Goal: Task Accomplishment & Management: Manage account settings

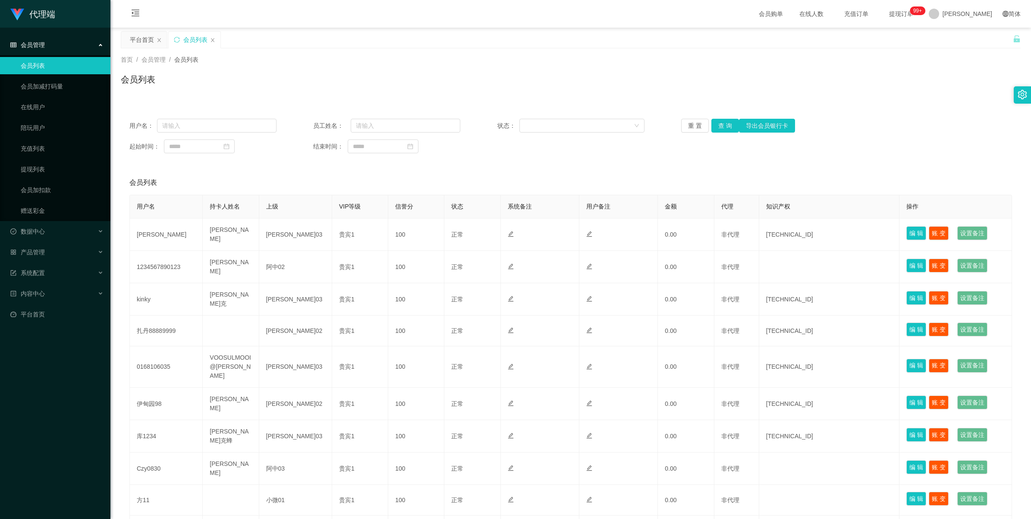
click at [719, 119] on button "查 询" at bounding box center [725, 126] width 28 height 14
click at [719, 119] on div "重 置 查 询 导出会员银行卡" at bounding box center [754, 126] width 147 height 14
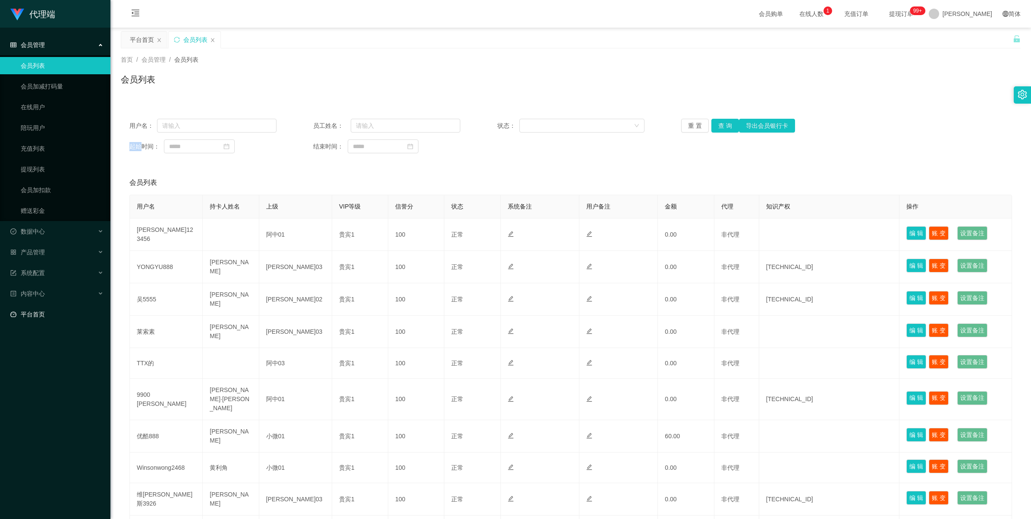
click at [38, 315] on link "平台首页" at bounding box center [56, 313] width 93 height 17
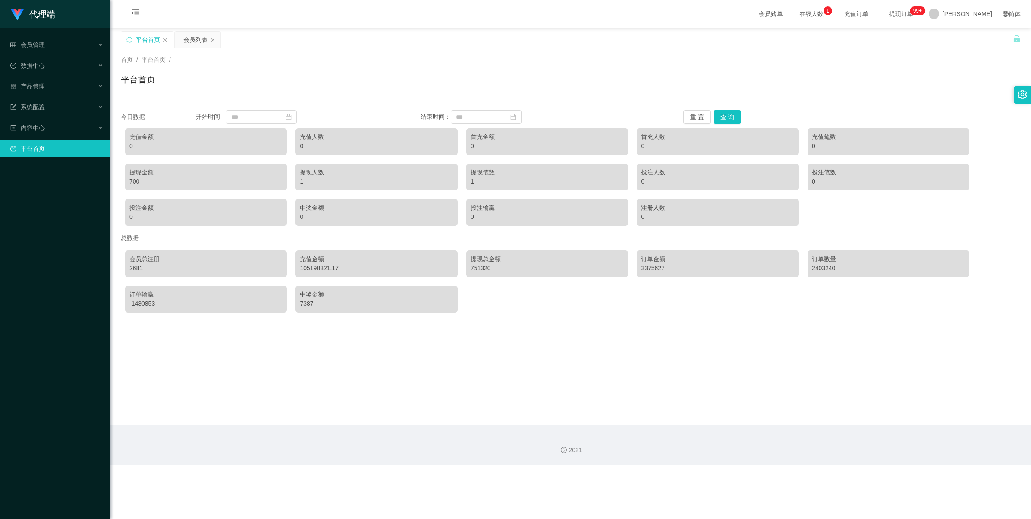
click at [33, 156] on link "平台首页" at bounding box center [56, 148] width 93 height 17
click at [28, 106] on font "系统配置" at bounding box center [33, 107] width 24 height 7
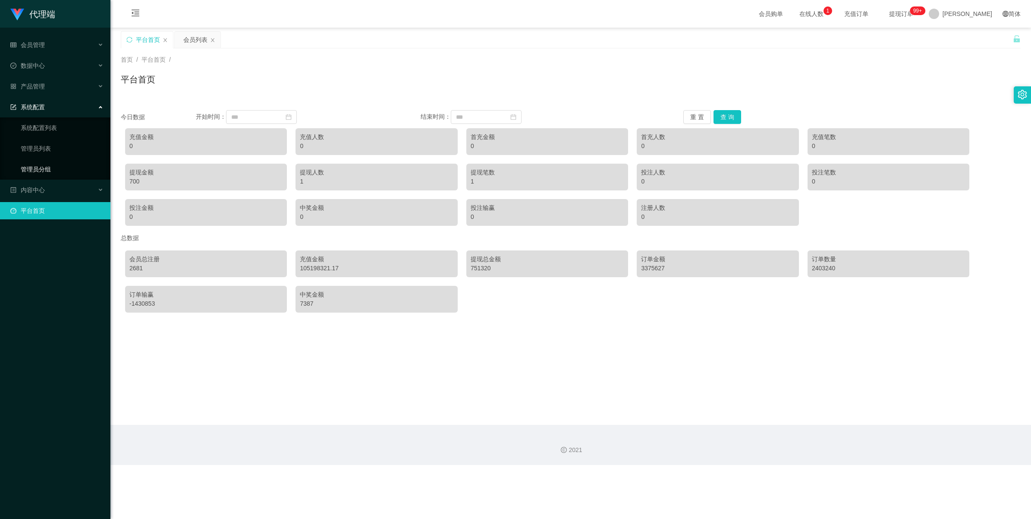
click at [35, 167] on link "管理员分组" at bounding box center [62, 168] width 83 height 17
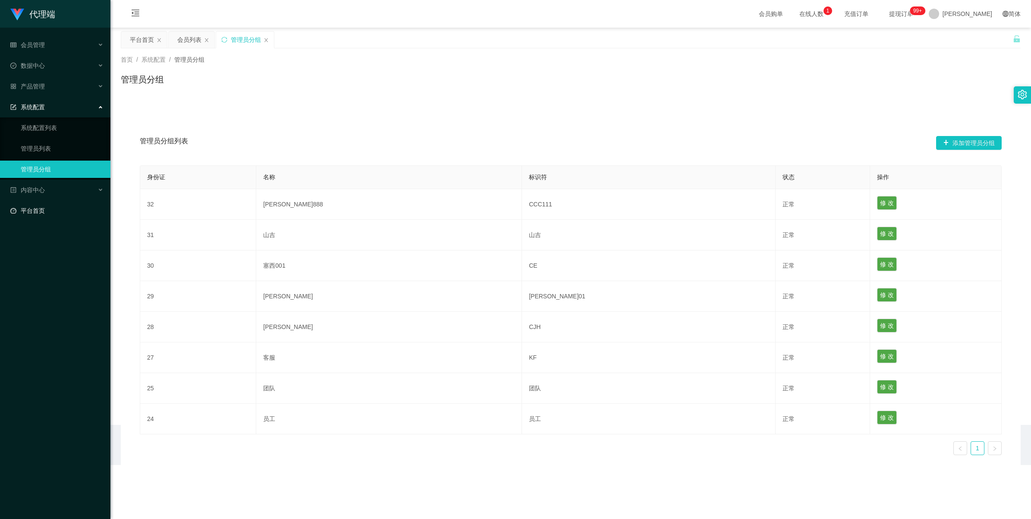
click at [28, 206] on link "平台首页" at bounding box center [56, 210] width 93 height 17
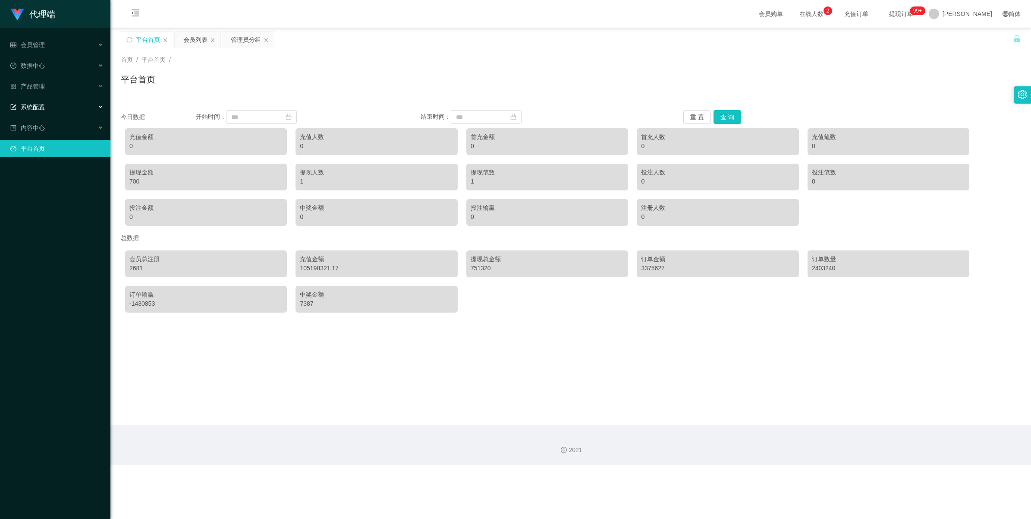
click at [29, 108] on font "系统配置" at bounding box center [33, 107] width 24 height 7
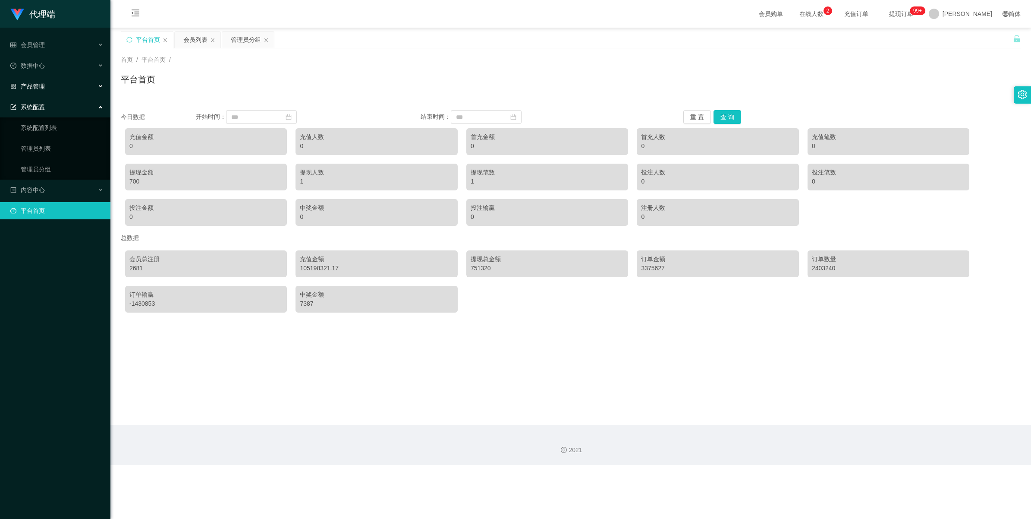
click at [25, 87] on font "产品管理" at bounding box center [33, 86] width 24 height 7
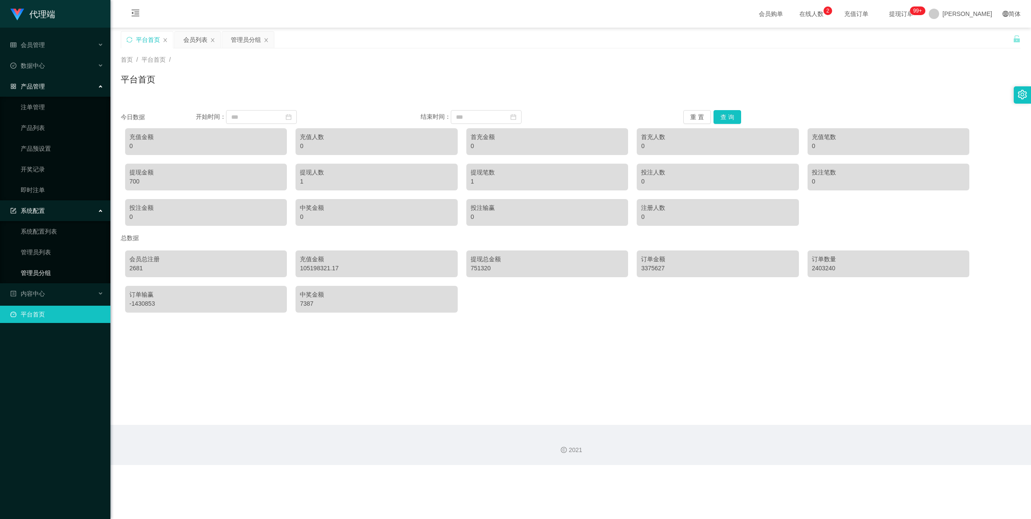
click at [24, 273] on link "管理员分组" at bounding box center [62, 272] width 83 height 17
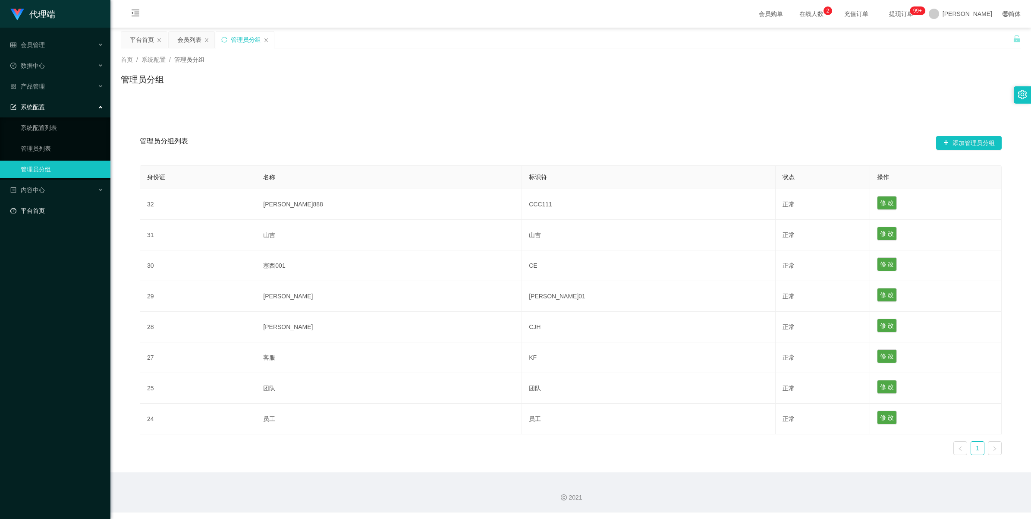
click at [31, 213] on link "平台首页" at bounding box center [56, 210] width 93 height 17
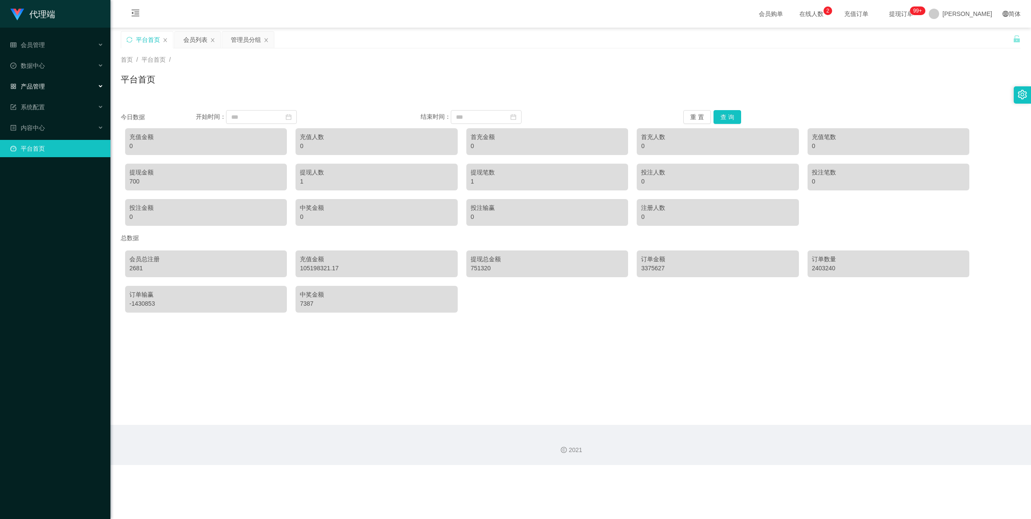
click at [29, 93] on div "产品管理" at bounding box center [55, 86] width 110 height 17
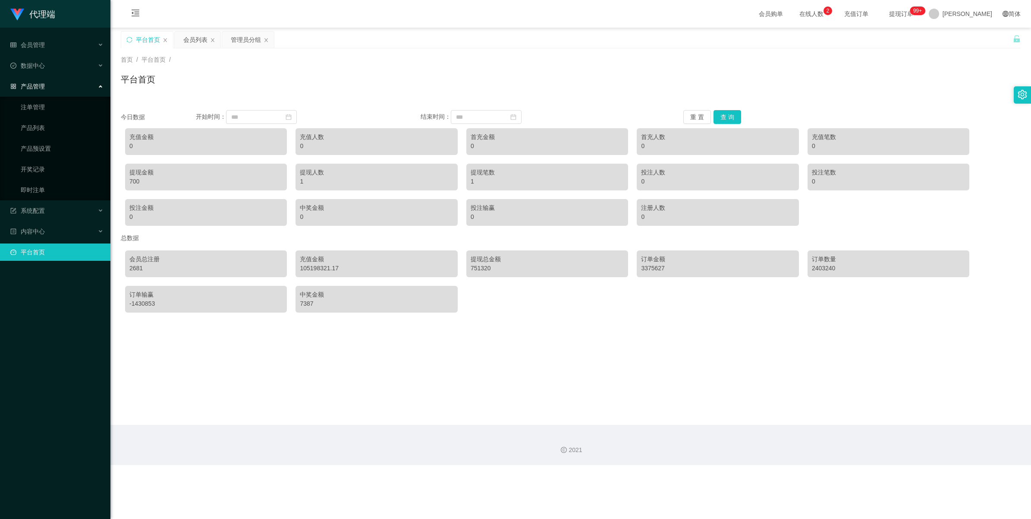
click at [31, 252] on link "平台首页" at bounding box center [56, 251] width 93 height 17
click at [38, 149] on link "产品预设置" at bounding box center [62, 148] width 83 height 17
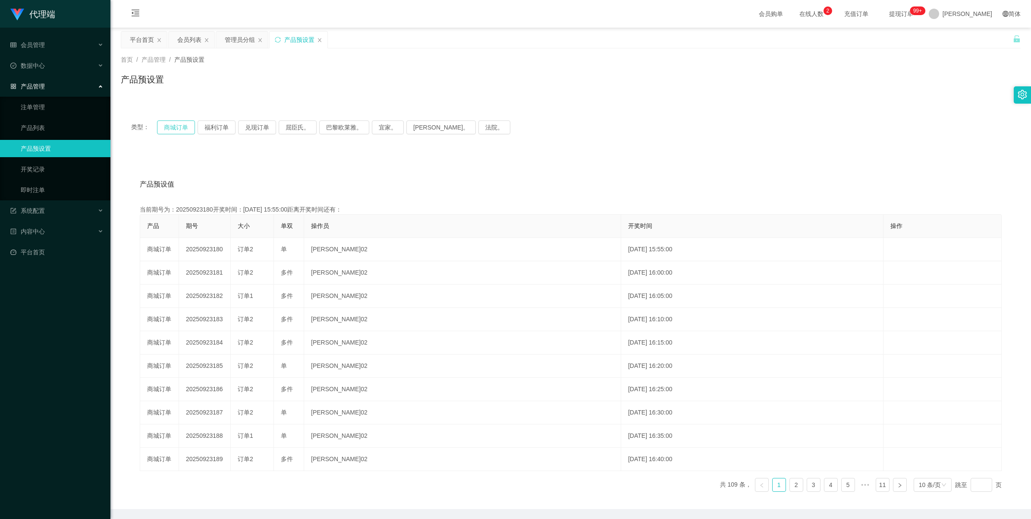
click at [180, 128] on button "商城订单" at bounding box center [176, 127] width 38 height 14
click at [46, 107] on link "注单管理" at bounding box center [62, 106] width 83 height 17
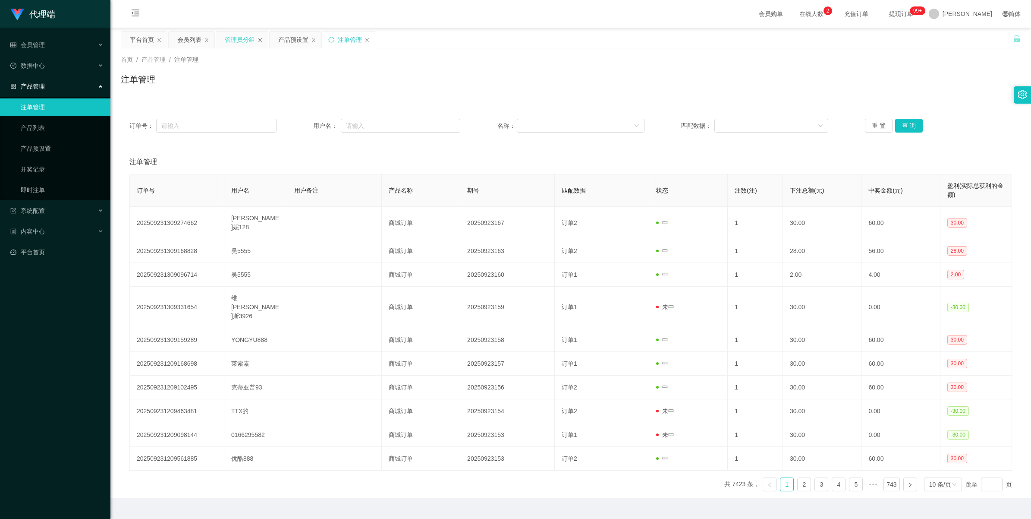
click at [261, 39] on icon "图标： 关闭" at bounding box center [260, 40] width 5 height 5
click at [206, 40] on icon "图标： 关闭" at bounding box center [206, 40] width 3 height 4
click at [159, 38] on icon "图标： 关闭" at bounding box center [159, 40] width 5 height 5
click at [139, 35] on div "产品预设置" at bounding box center [145, 39] width 30 height 16
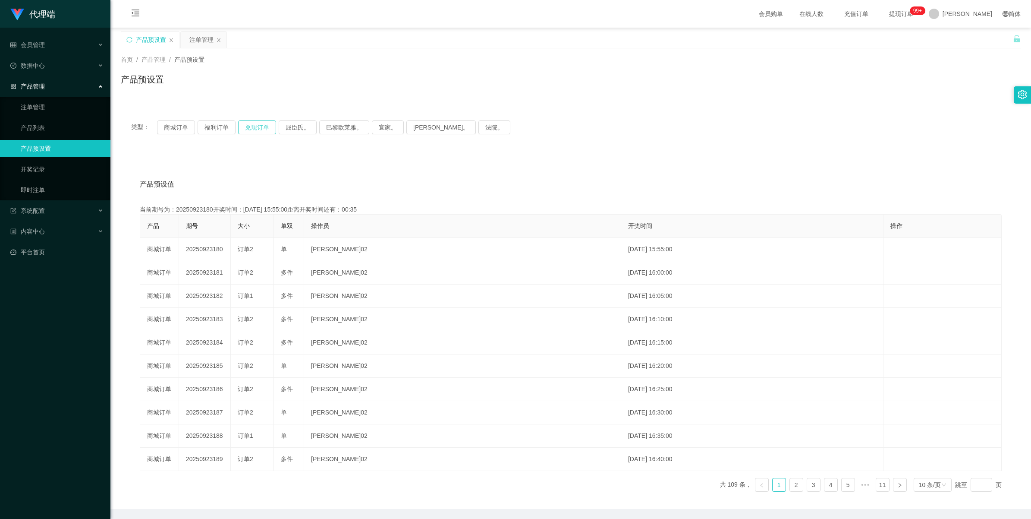
click at [267, 125] on button "兑现订单" at bounding box center [257, 127] width 38 height 14
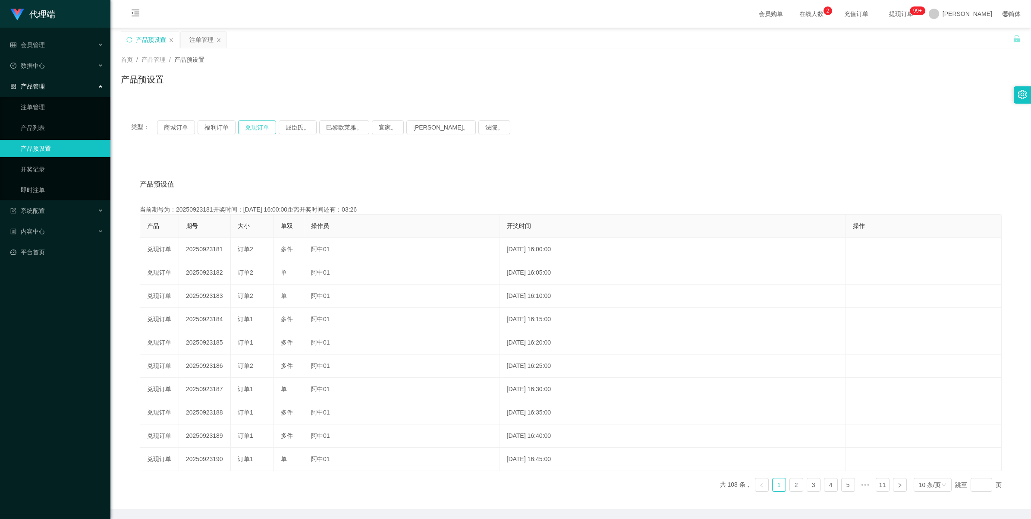
click at [260, 123] on button "兑现订单" at bounding box center [257, 127] width 38 height 14
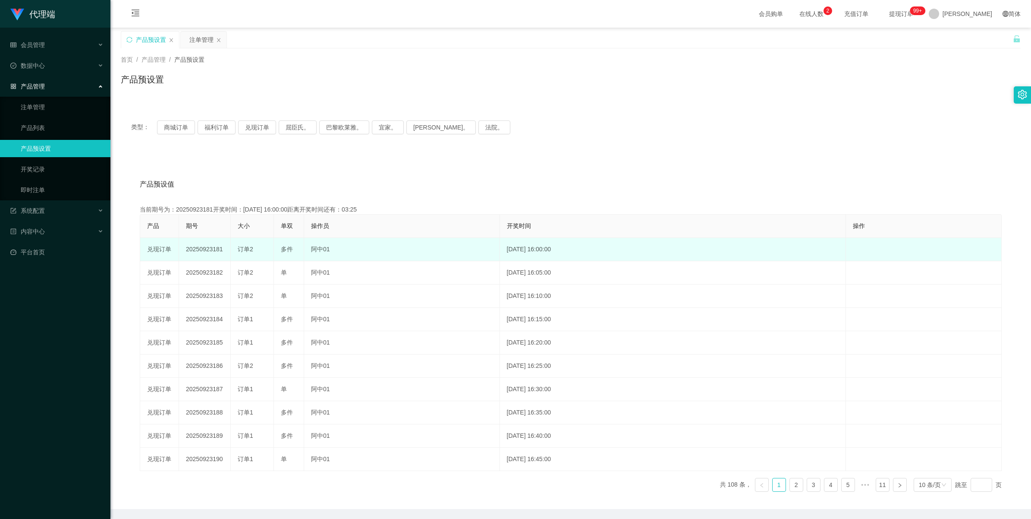
click at [216, 246] on td "20250923181" at bounding box center [205, 249] width 52 height 23
copy td "20250923181"
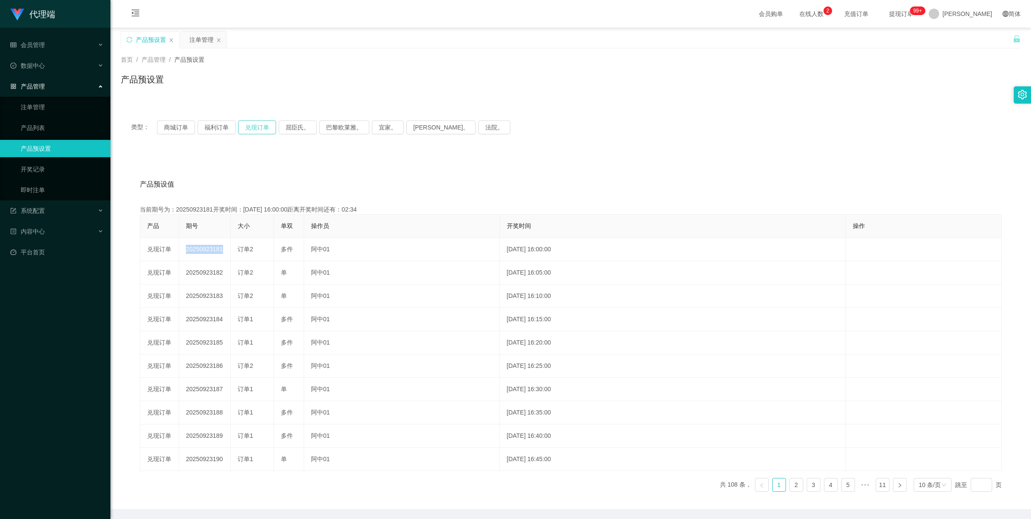
click at [257, 128] on button "兑现订单" at bounding box center [257, 127] width 38 height 14
click at [253, 126] on button "兑现订单" at bounding box center [257, 127] width 38 height 14
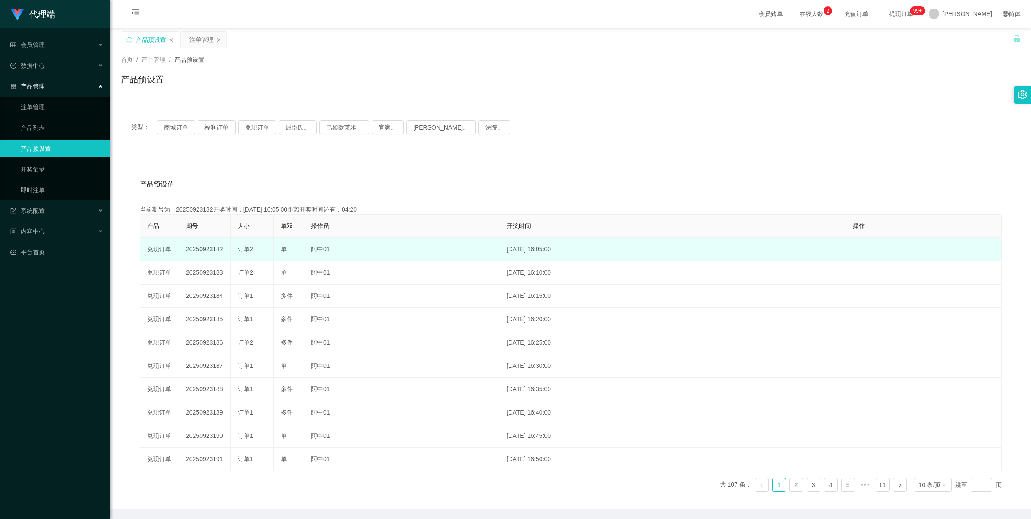
click at [210, 251] on td "20250923182" at bounding box center [205, 249] width 52 height 23
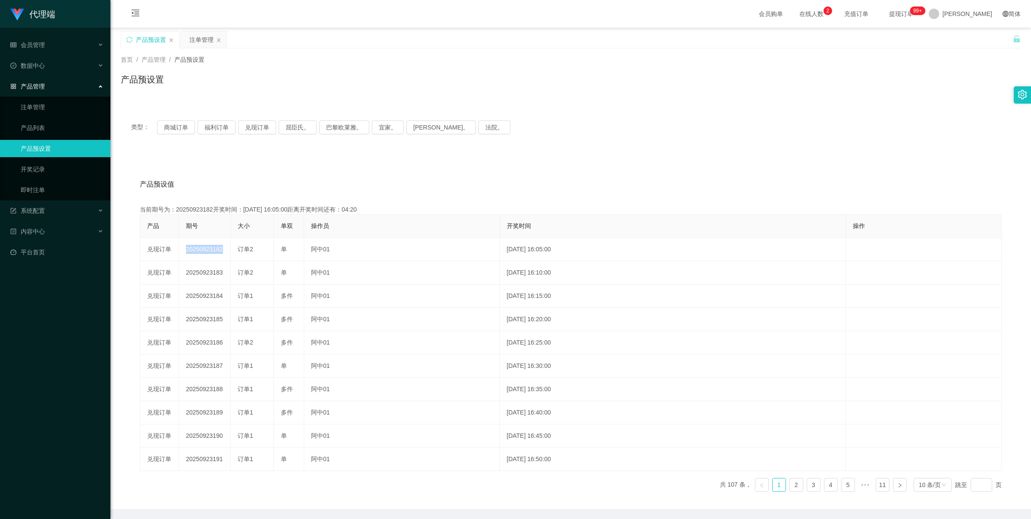
copy td "20250923182"
click at [193, 37] on div "注单管理" at bounding box center [201, 39] width 24 height 16
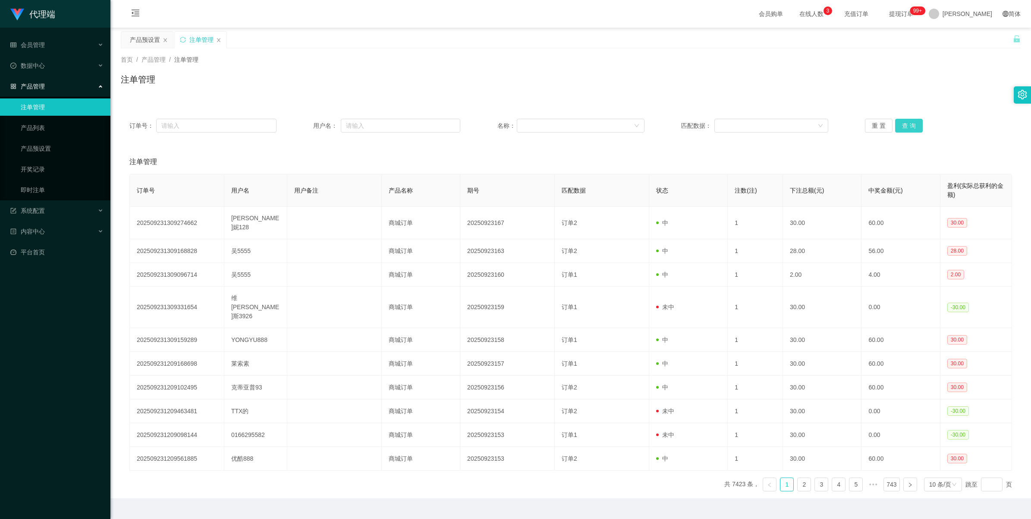
click at [909, 128] on button "查 询" at bounding box center [909, 126] width 28 height 14
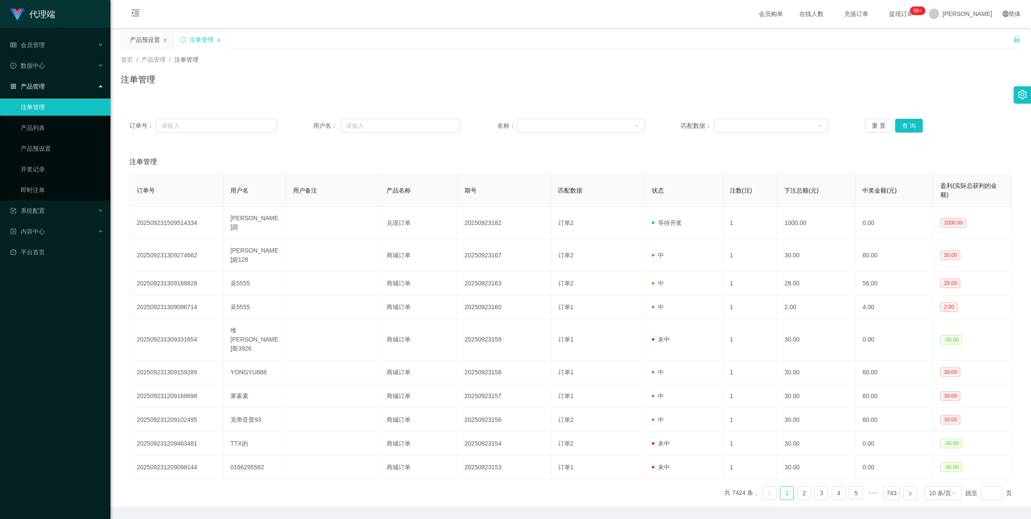
click at [669, 81] on div "注单管理" at bounding box center [571, 83] width 900 height 20
click at [37, 89] on font "产品管理" at bounding box center [33, 86] width 24 height 7
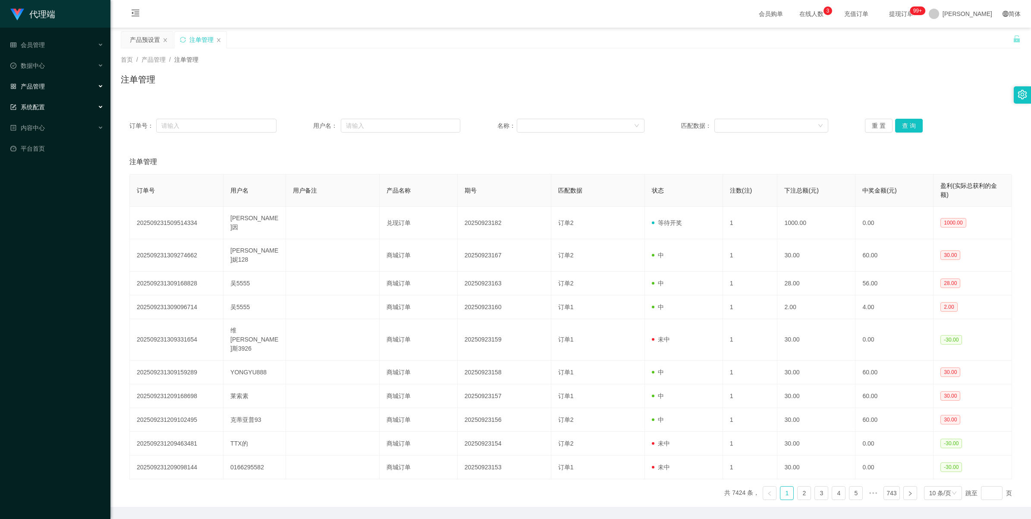
click at [37, 101] on div "系统配置" at bounding box center [55, 106] width 110 height 17
click at [37, 99] on div "系统配置" at bounding box center [55, 106] width 110 height 17
click at [47, 66] on div "数据中心" at bounding box center [55, 65] width 110 height 17
click at [44, 70] on div "数据中心" at bounding box center [55, 65] width 110 height 17
click at [35, 43] on font "会员管理" at bounding box center [33, 44] width 24 height 7
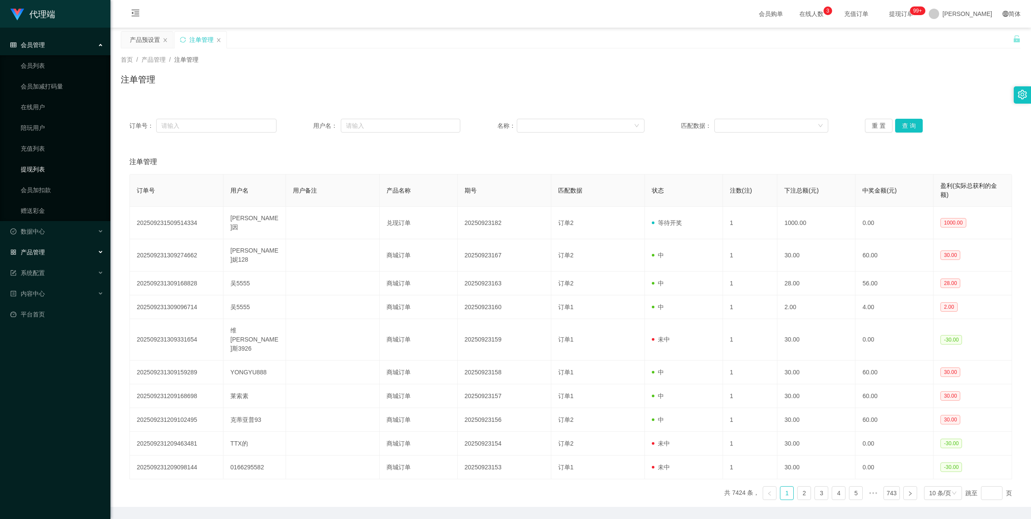
click at [39, 173] on link "提现列表" at bounding box center [62, 168] width 83 height 17
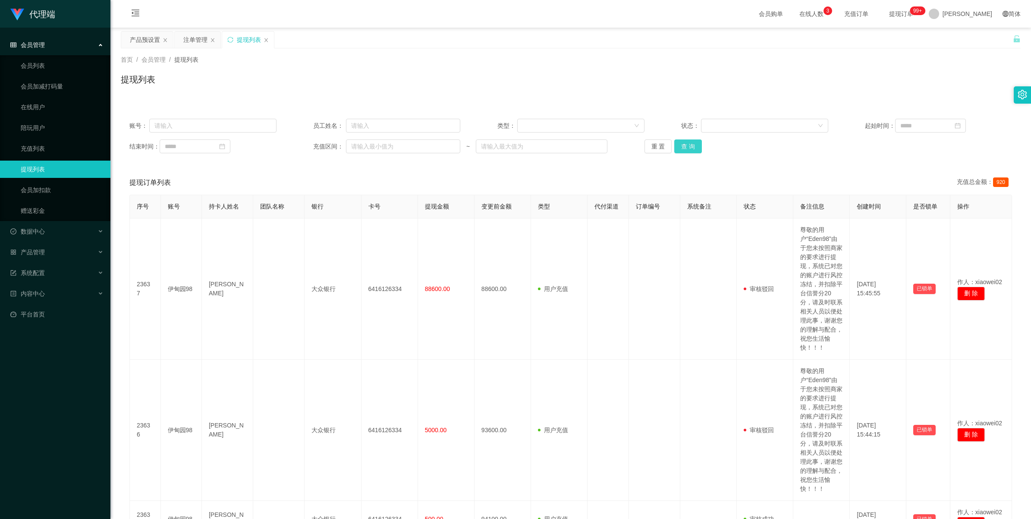
click at [680, 140] on button "查 询" at bounding box center [688, 146] width 28 height 14
click at [689, 145] on button "查 询" at bounding box center [688, 146] width 28 height 14
click at [680, 155] on div "账号： 员工姓名： 类型： 状态： 起始时间： 结束时间： 充值区间： ~ 重 置 查 询" at bounding box center [571, 136] width 900 height 52
click at [684, 150] on button "查 询" at bounding box center [688, 146] width 28 height 14
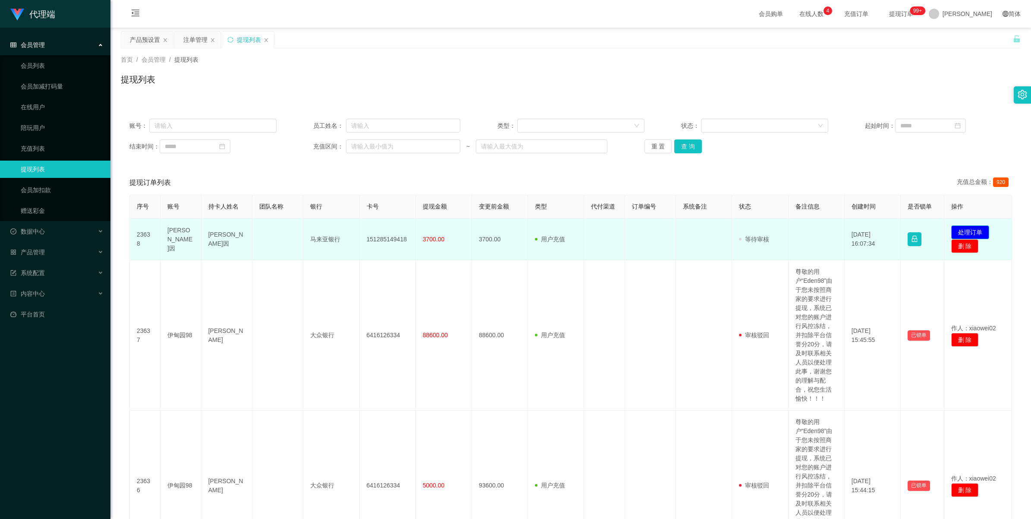
click at [969, 230] on button "处理订单" at bounding box center [970, 232] width 38 height 14
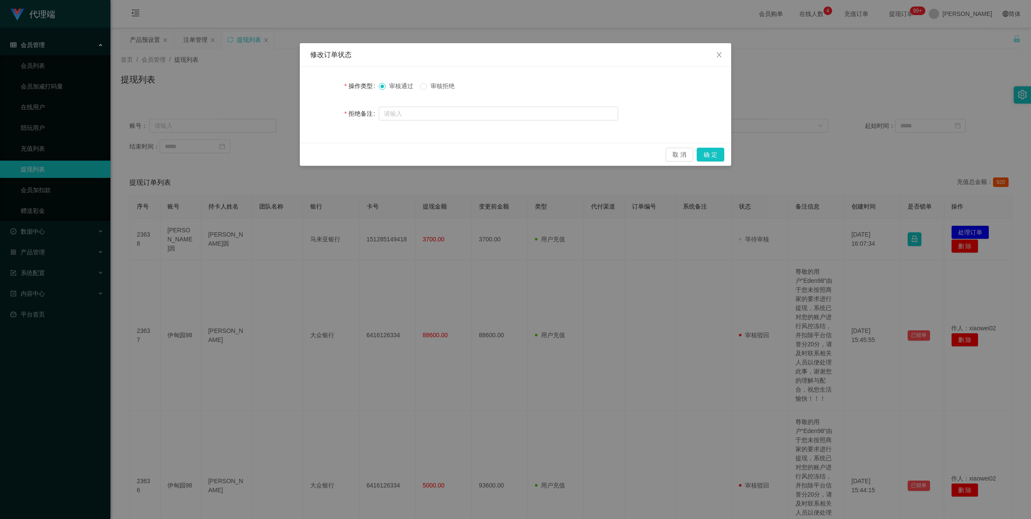
click at [445, 89] on span "审核拒绝" at bounding box center [442, 85] width 31 height 7
click at [434, 112] on input "text" at bounding box center [498, 114] width 239 height 14
click at [464, 102] on form "操作类型 审核通过 审核拒绝 拒绝备注" at bounding box center [515, 99] width 411 height 45
click at [464, 109] on input "text" at bounding box center [498, 114] width 239 height 14
paste input "NGLAIYIN 该账户操作违规，无法获取提现标准"
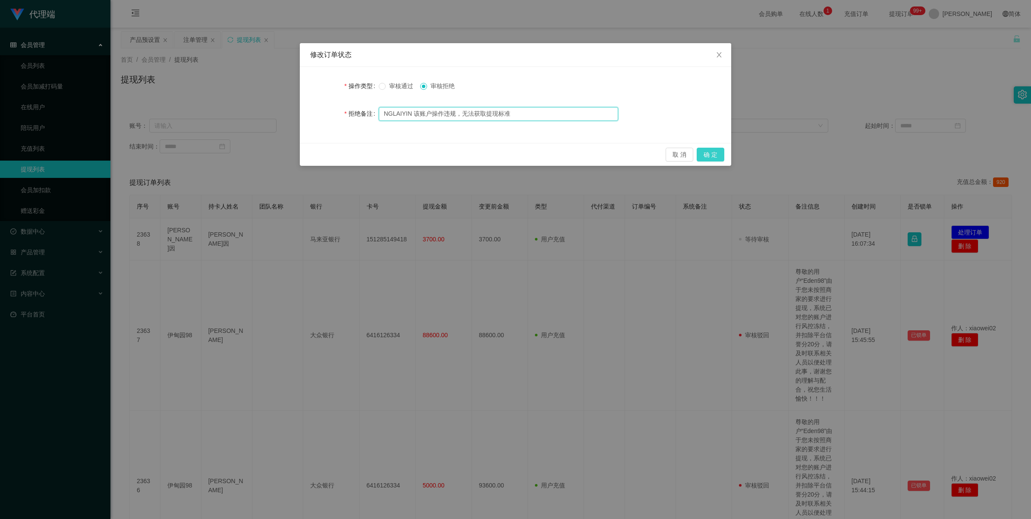
type input "NGLAIYIN 该账户操作违规，无法获取提现标准"
click at [708, 156] on button "确 定" at bounding box center [711, 155] width 28 height 14
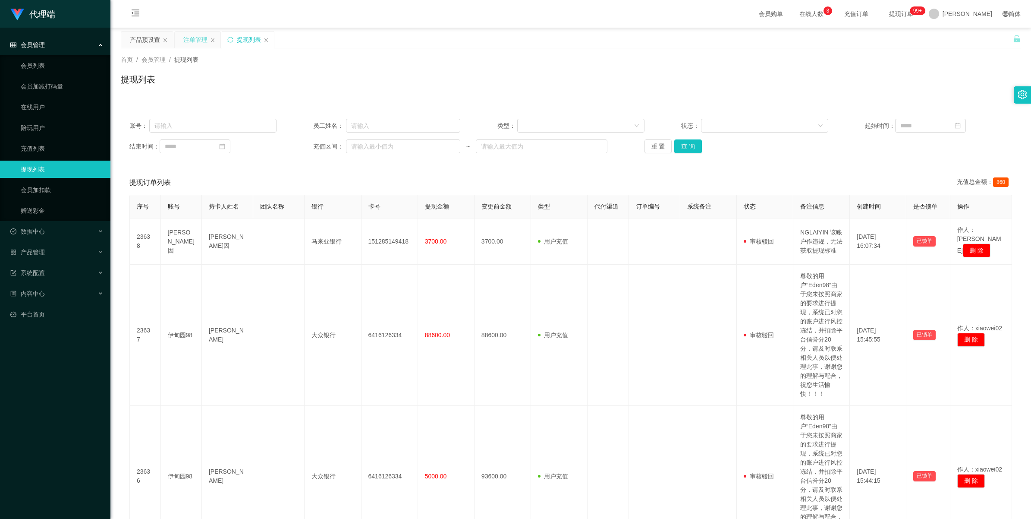
click at [195, 41] on div "注单管理" at bounding box center [195, 39] width 24 height 16
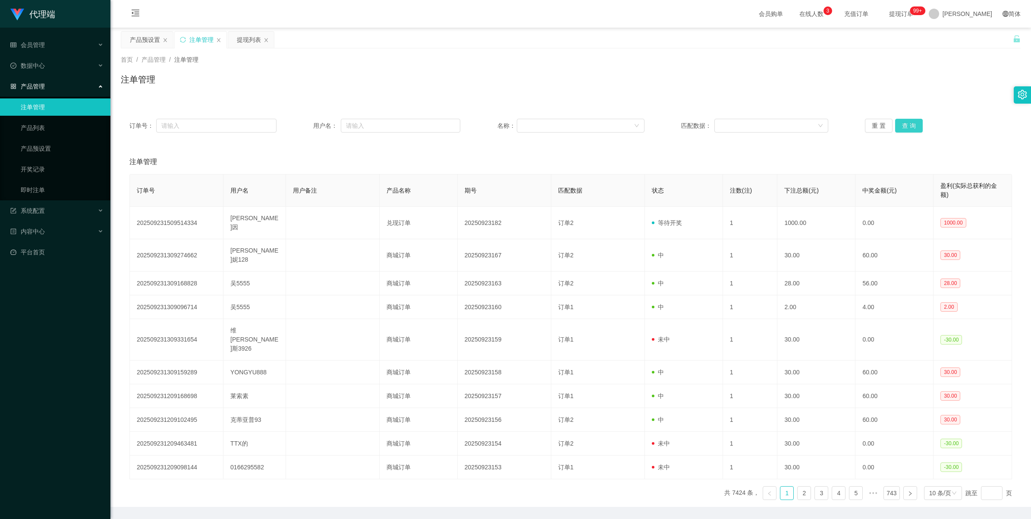
click at [895, 130] on button "查 询" at bounding box center [909, 126] width 28 height 14
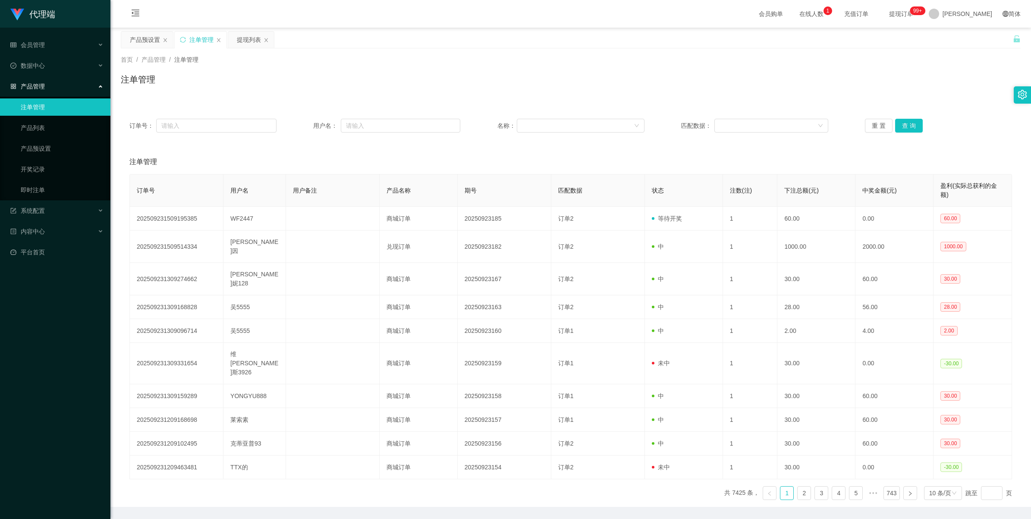
click at [47, 91] on div "产品管理" at bounding box center [55, 86] width 110 height 17
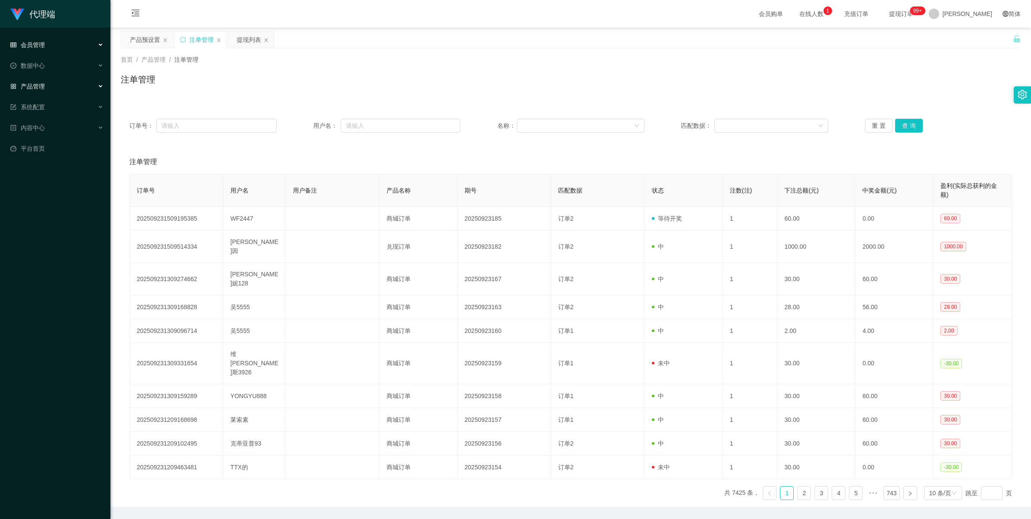
click at [32, 39] on div "会员管理" at bounding box center [55, 44] width 110 height 17
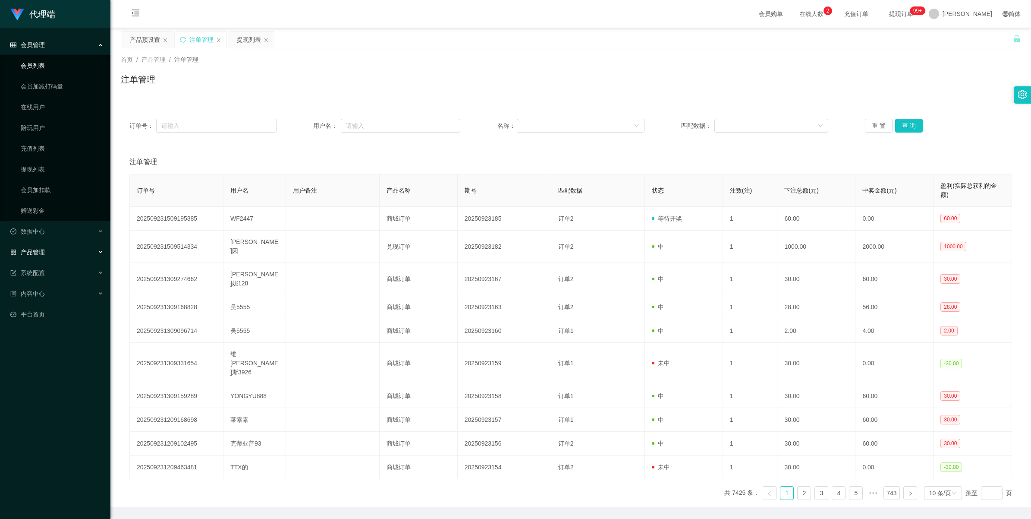
click at [36, 68] on link "会员列表" at bounding box center [62, 65] width 83 height 17
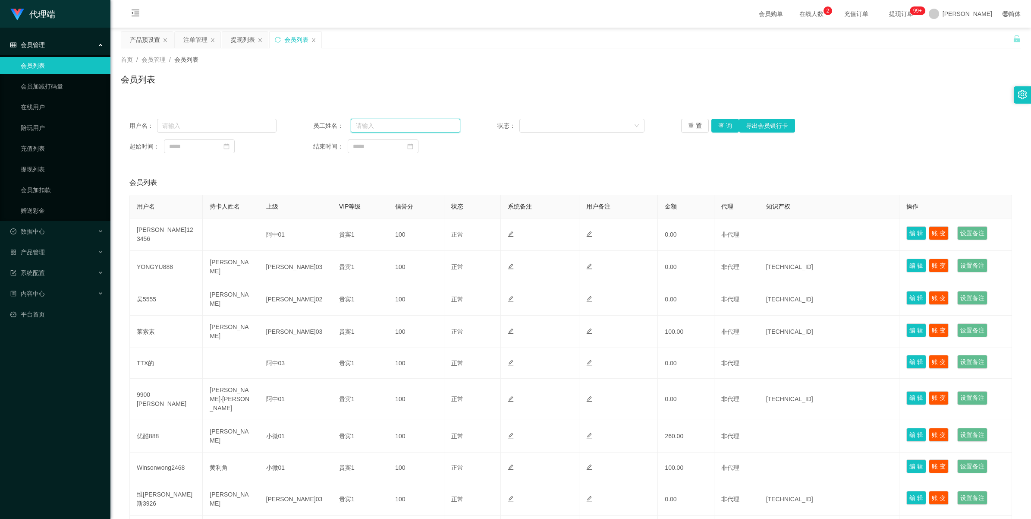
click at [403, 130] on input "text" at bounding box center [406, 126] width 110 height 14
paste input "NGLAIYIN"
type input "NGLAIYIN"
click at [167, 124] on input "text" at bounding box center [217, 126] width 120 height 14
paste input "NGLAIYIN"
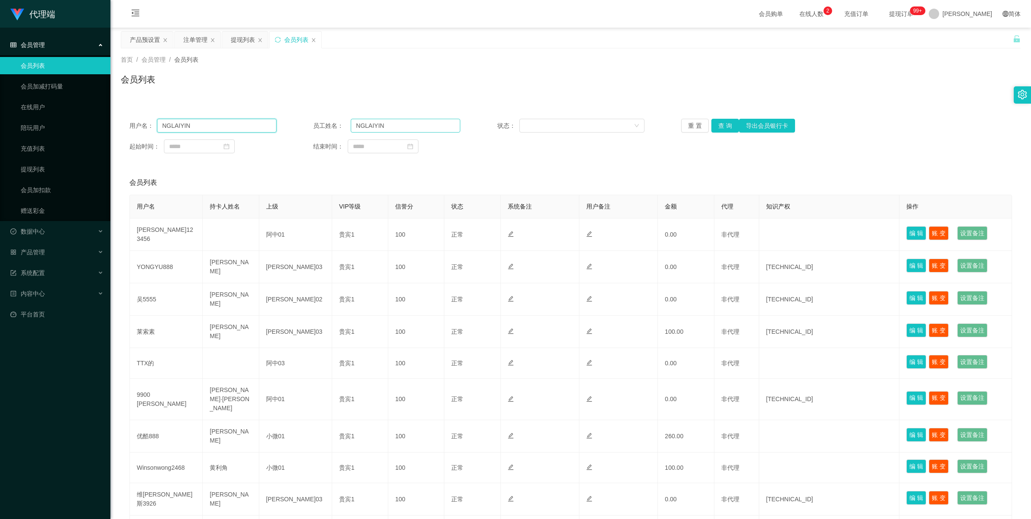
type input "NGLAIYIN"
drag, startPoint x: 391, startPoint y: 125, endPoint x: 250, endPoint y: 123, distance: 140.7
click at [250, 123] on div "用户名： NGLAIYIN 员工姓名： NGLAIYIN 状态： 重 置 查 询 导出会员银行卡" at bounding box center [570, 126] width 883 height 14
click at [721, 128] on button "查 询" at bounding box center [725, 126] width 28 height 14
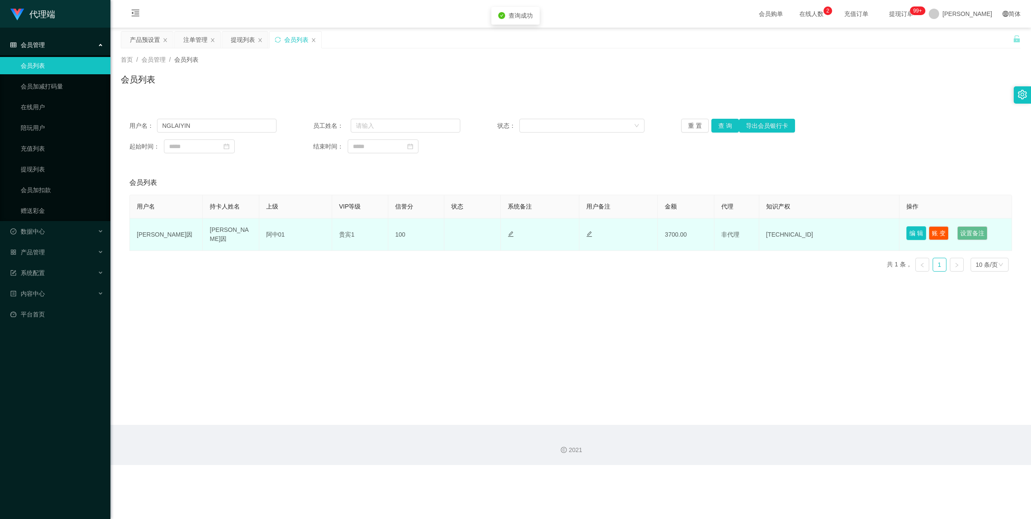
click at [916, 239] on button "编 辑" at bounding box center [916, 233] width 20 height 14
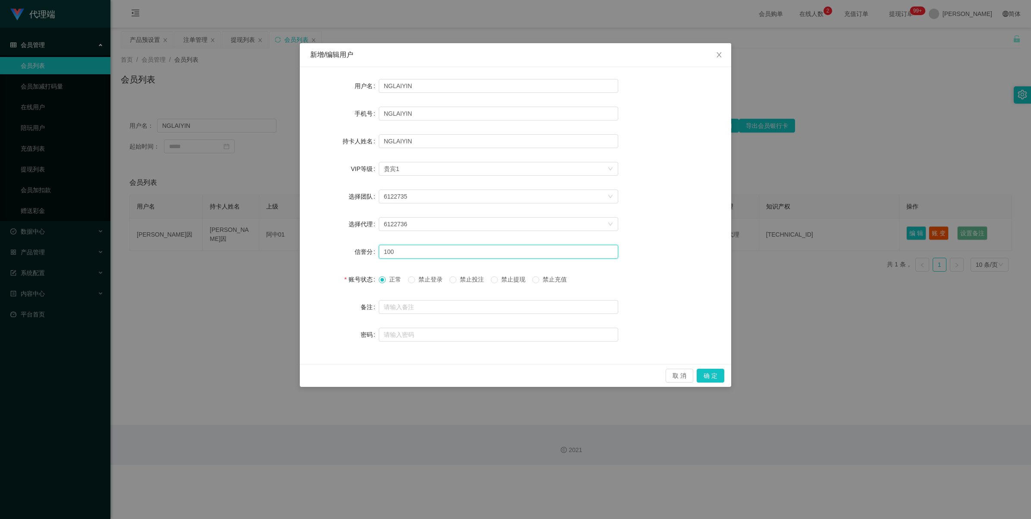
drag, startPoint x: 401, startPoint y: 255, endPoint x: 365, endPoint y: 246, distance: 36.7
click at [365, 246] on div "信誉分 100" at bounding box center [515, 251] width 411 height 17
type input "80"
click at [705, 374] on button "确 定" at bounding box center [711, 375] width 28 height 14
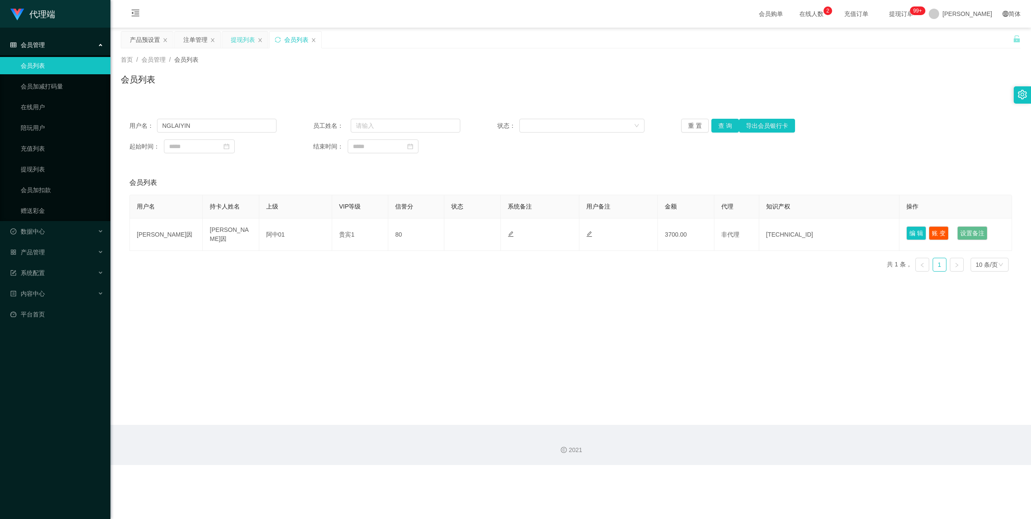
click at [238, 39] on div "提现列表" at bounding box center [243, 39] width 24 height 16
